Goal: Information Seeking & Learning: Learn about a topic

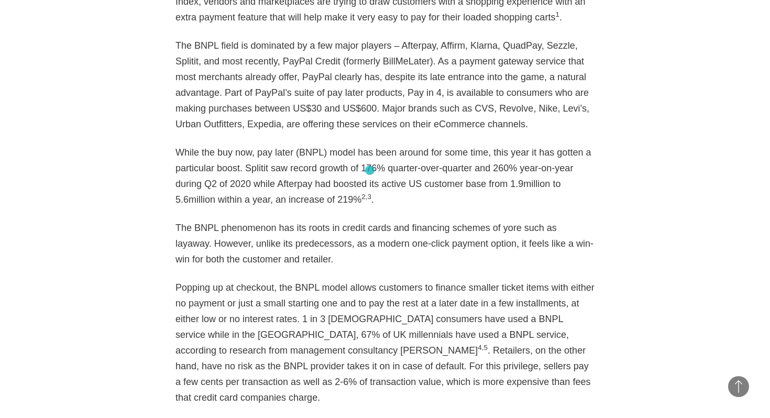
scroll to position [862, 0]
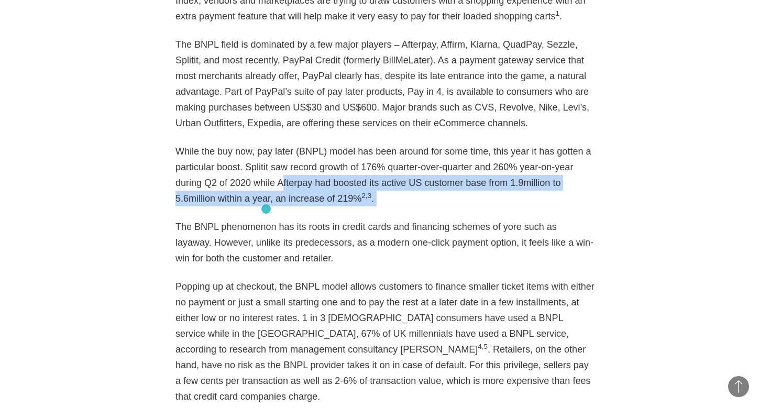
drag, startPoint x: 282, startPoint y: 181, endPoint x: 266, endPoint y: 207, distance: 30.5
drag, startPoint x: 275, startPoint y: 181, endPoint x: 359, endPoint y: 200, distance: 85.4
click at [359, 200] on p "While the buy now, pay later (BNPL) model has been around for some time, this y…" at bounding box center [384, 174] width 419 height 63
copy p "Afterpay had boosted its active US customer base from 1.9million to 5.6million …"
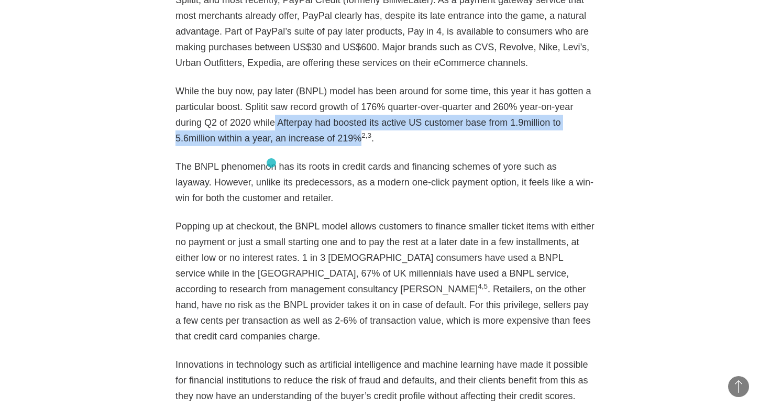
scroll to position [924, 0]
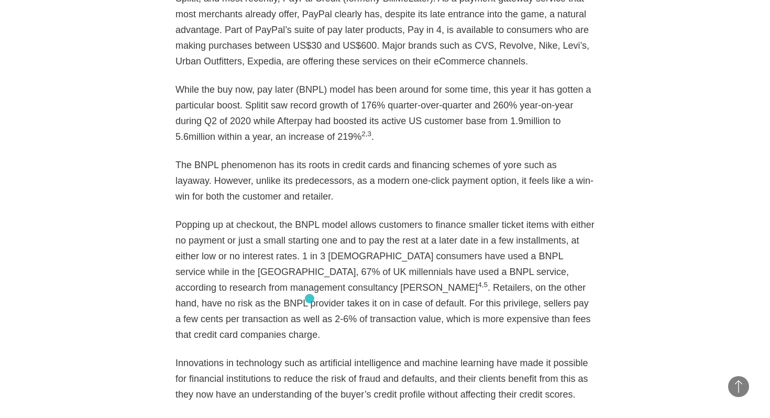
click at [309, 298] on p "Popping up at checkout, the BNPL model allows customers to finance smaller tick…" at bounding box center [384, 280] width 419 height 126
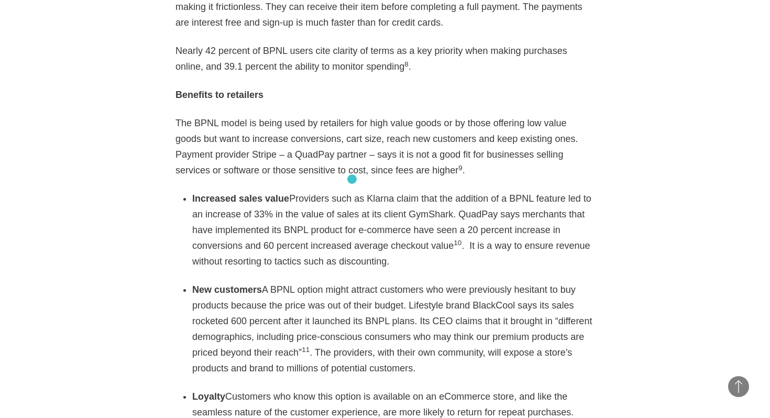
scroll to position [1688, 0]
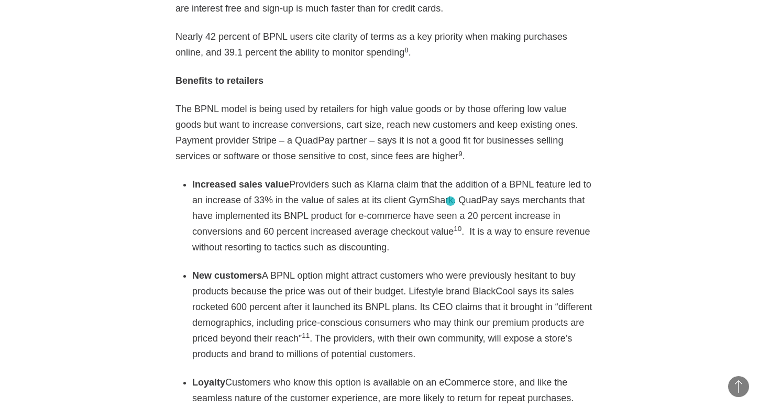
drag, startPoint x: 453, startPoint y: 168, endPoint x: 450, endPoint y: 201, distance: 33.1
click at [450, 201] on li "Increased sales value Providers such as Klarna claim that the addition of a BPN…" at bounding box center [393, 215] width 402 height 79
copy li "QuadPay says merchants that have implemented its BNPL product for e-commerce ha…"
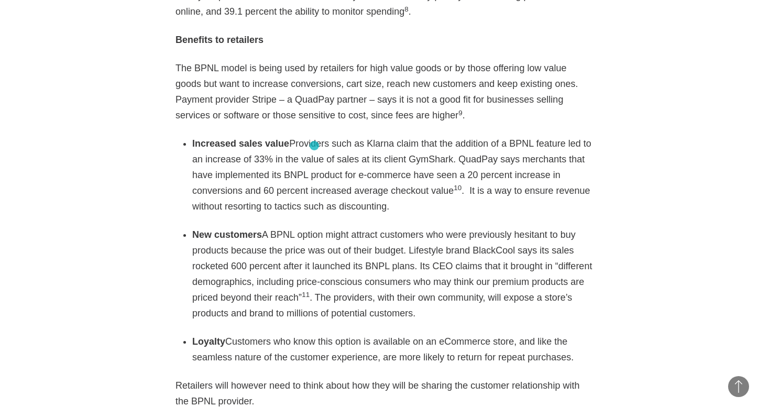
scroll to position [1732, 0]
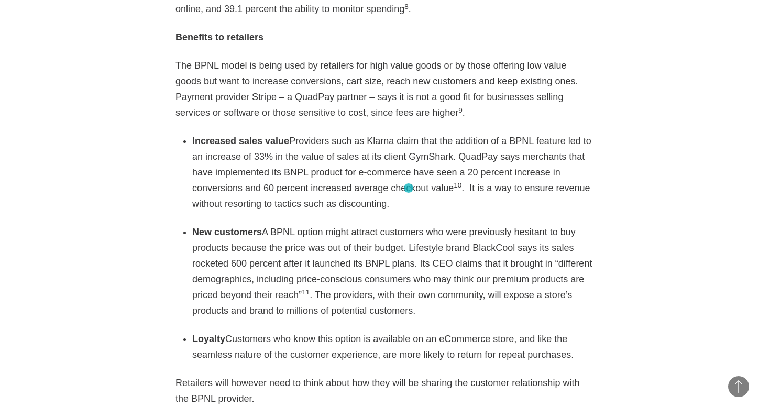
click at [408, 188] on div "As eCommerce booms with a growth rate poised to top 20% this year according to …" at bounding box center [384, 149] width 419 height 2084
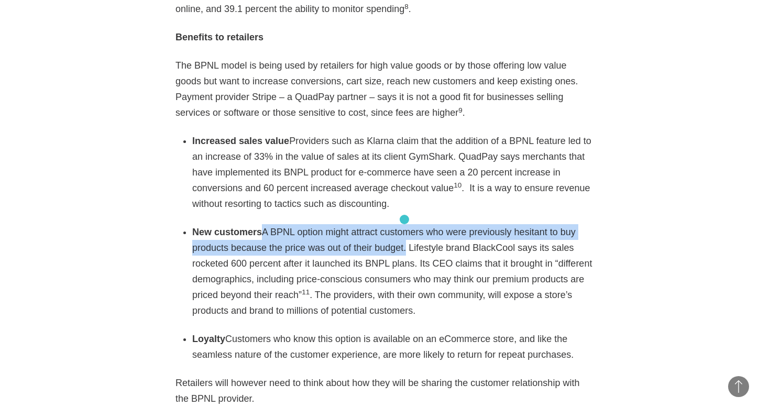
drag, startPoint x: 259, startPoint y: 201, endPoint x: 404, endPoint y: 219, distance: 146.8
click at [404, 224] on li "New customers A BPNL option might attract customers who were previously hesitan…" at bounding box center [393, 271] width 402 height 94
copy li "A BPNL option might attract customers who were previously hesitant to buy produ…"
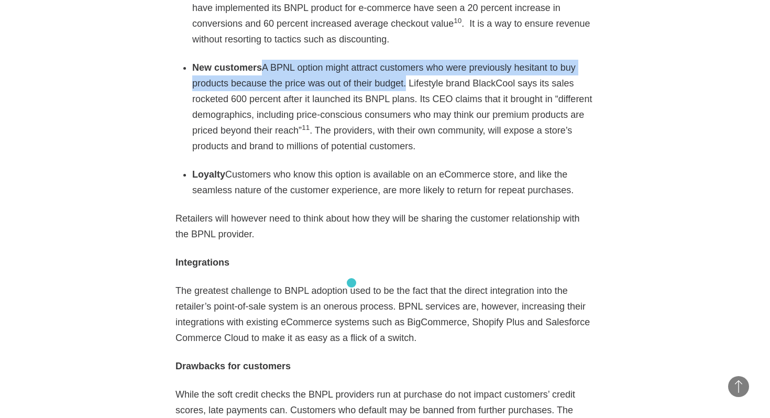
scroll to position [1884, 0]
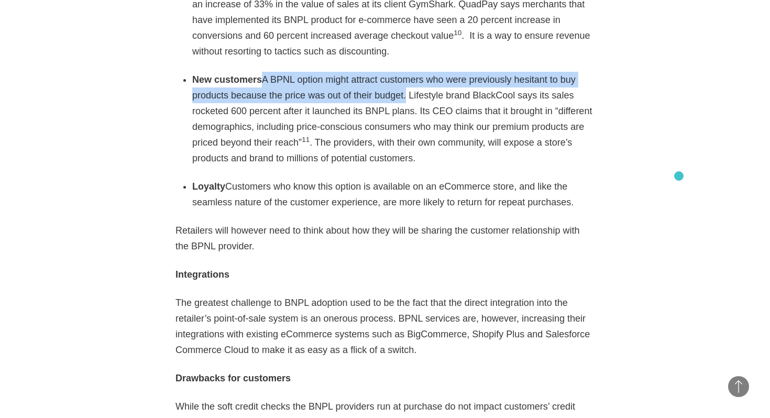
drag, startPoint x: 230, startPoint y: 157, endPoint x: 679, endPoint y: 176, distance: 448.7
copy li "ustomers who know this option is available on an eCommerce store, and like the …"
